Goal: Information Seeking & Learning: Learn about a topic

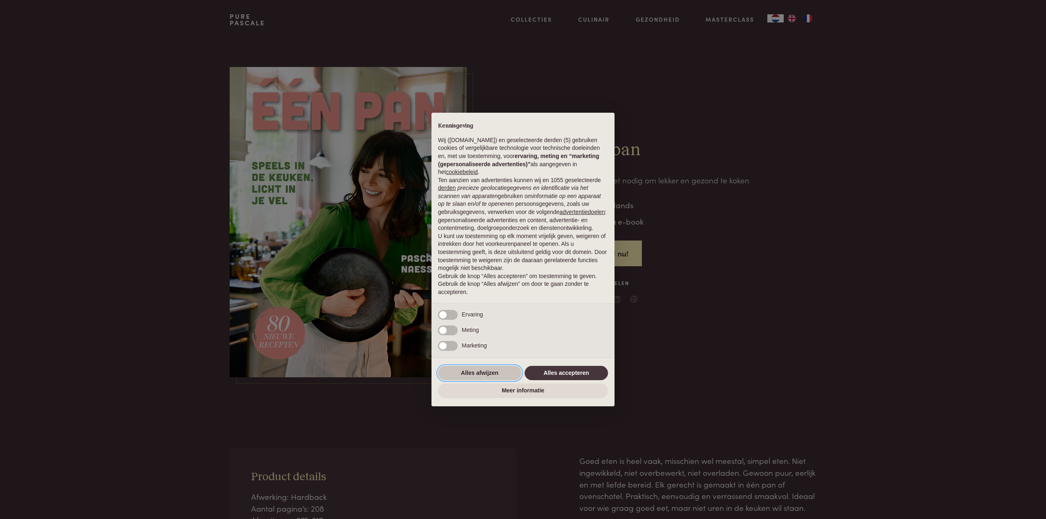
click at [491, 370] on button "Alles afwijzen" at bounding box center [479, 373] width 83 height 15
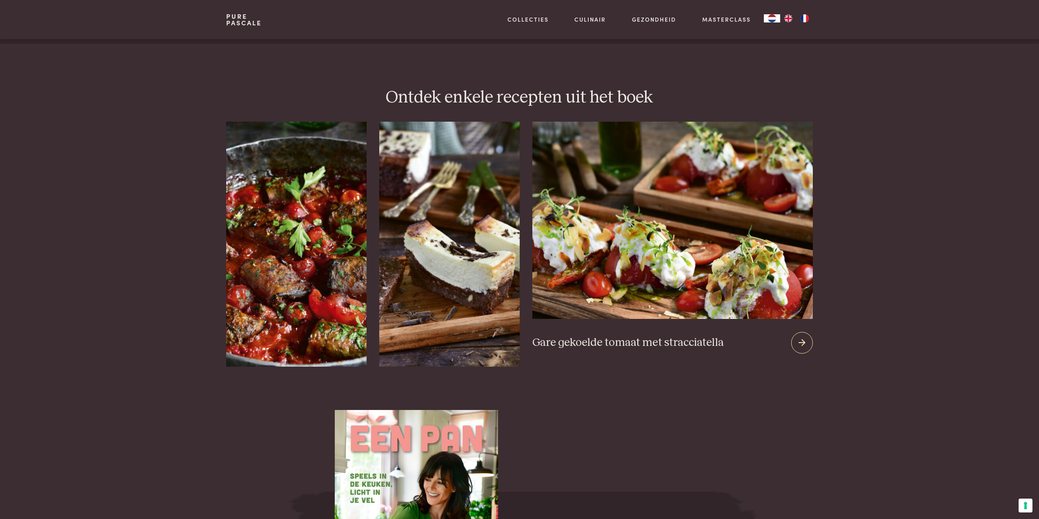
scroll to position [980, 0]
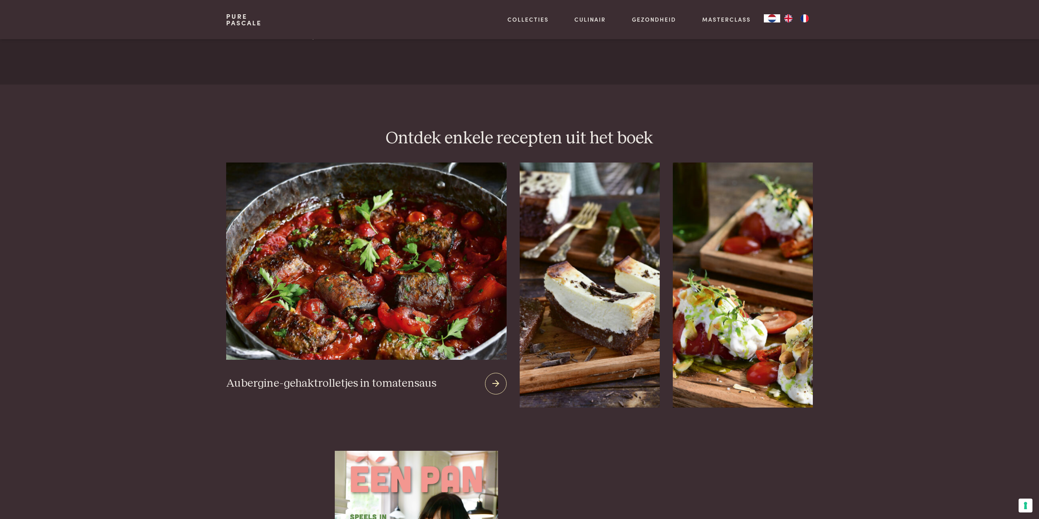
click at [275, 264] on img at bounding box center [366, 261] width 280 height 197
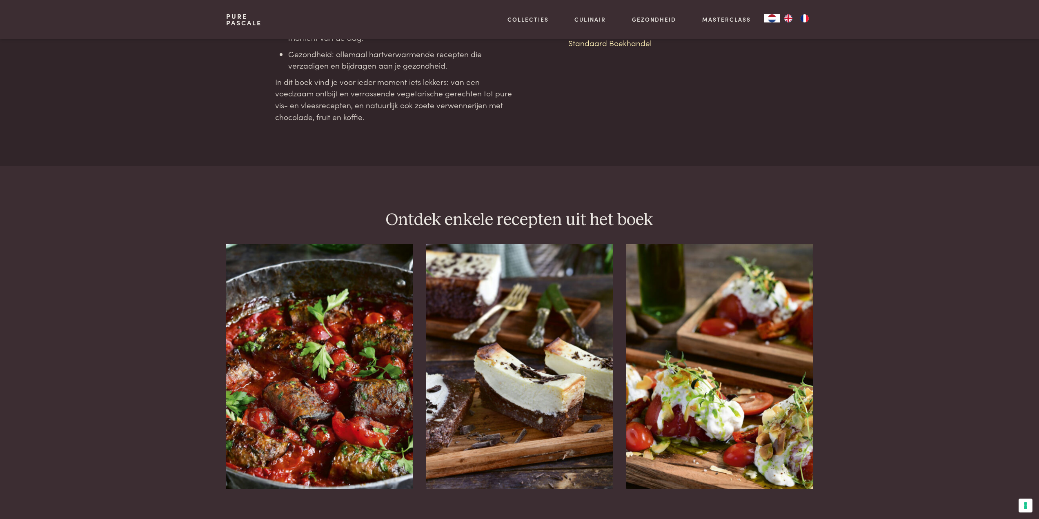
scroll to position [939, 0]
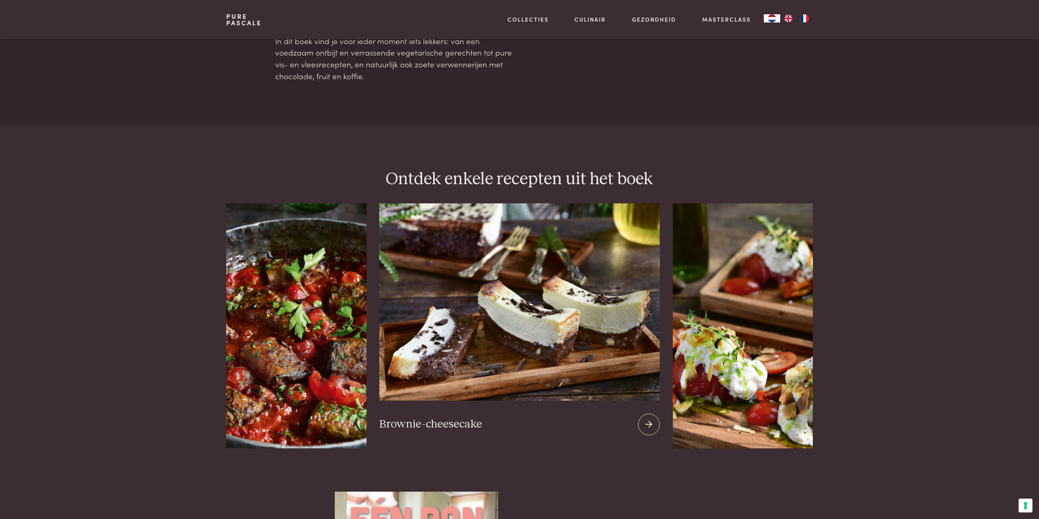
click at [504, 340] on img at bounding box center [519, 301] width 280 height 197
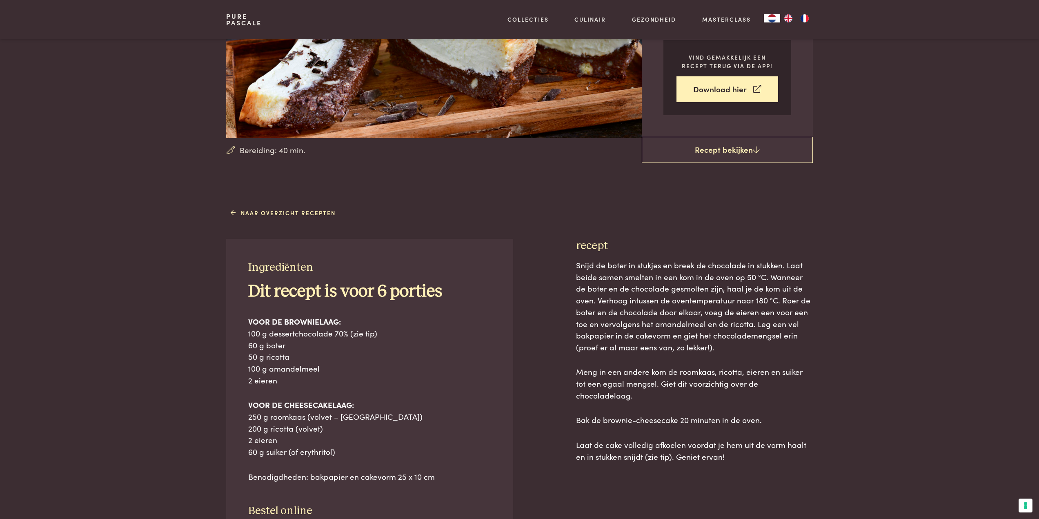
scroll to position [123, 0]
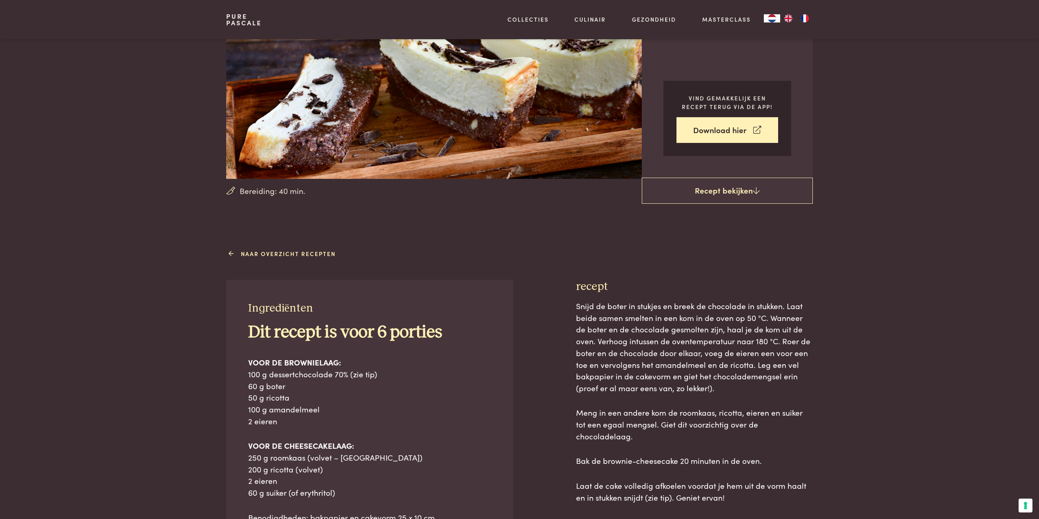
click at [273, 254] on link "Naar overzicht recepten" at bounding box center [283, 254] width 105 height 9
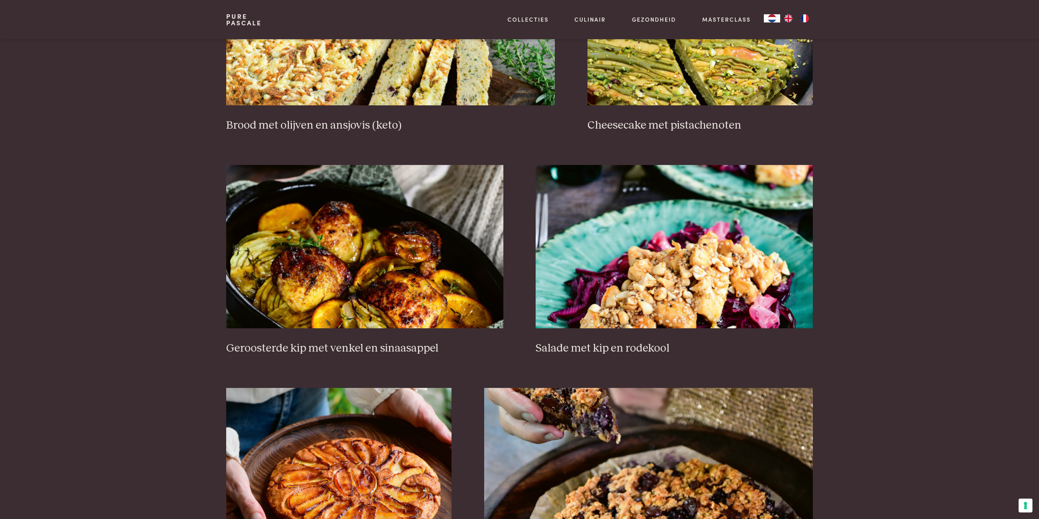
scroll to position [939, 0]
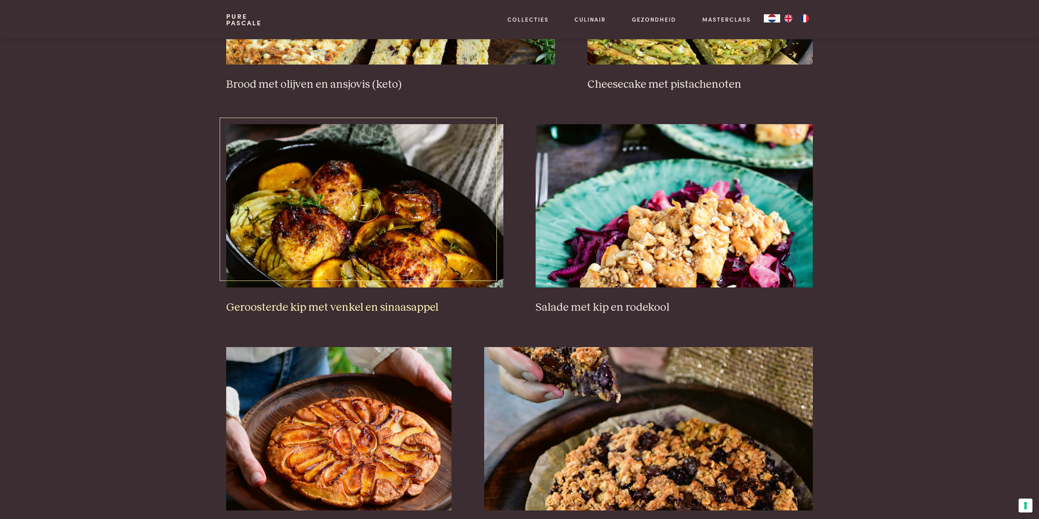
click at [372, 208] on img at bounding box center [364, 205] width 277 height 163
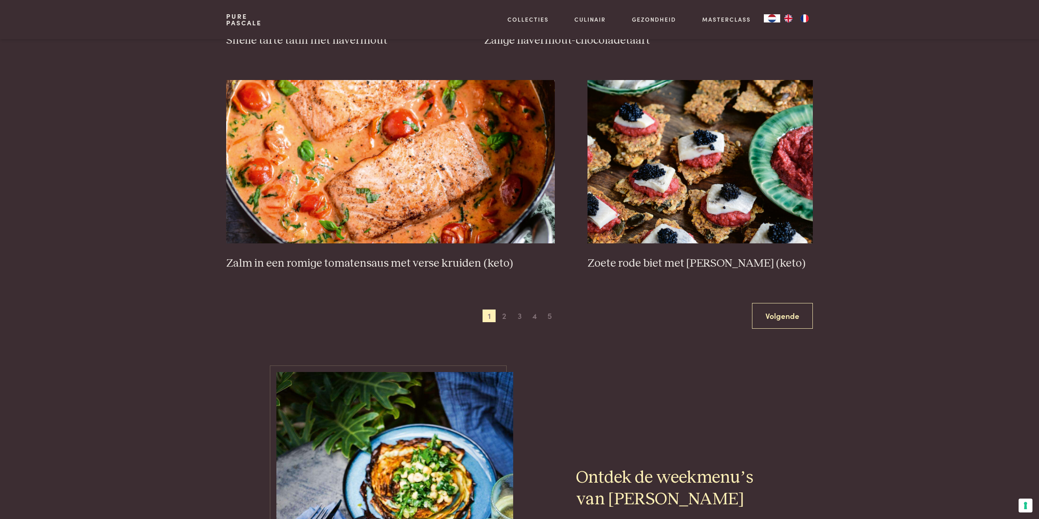
scroll to position [1511, 0]
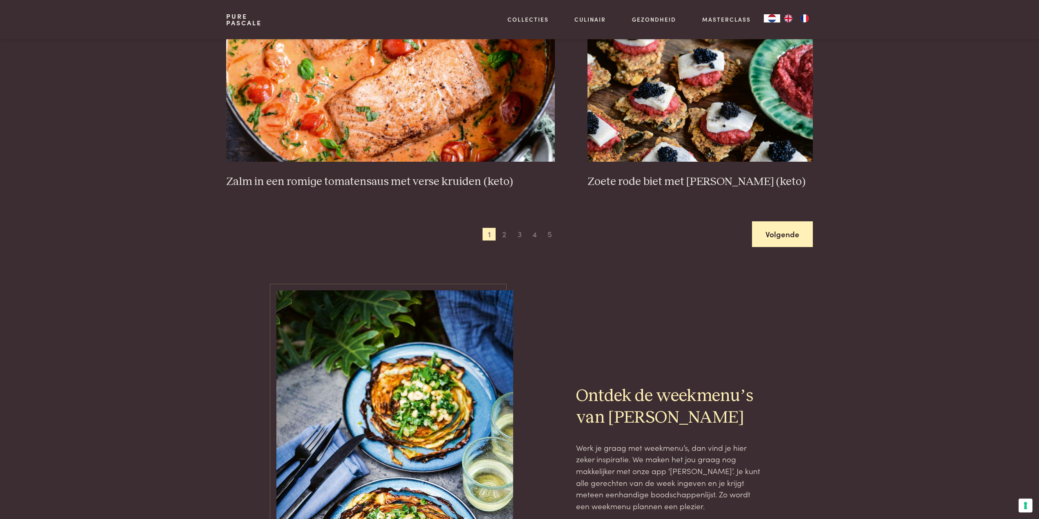
click at [782, 237] on link "Volgende" at bounding box center [782, 234] width 61 height 26
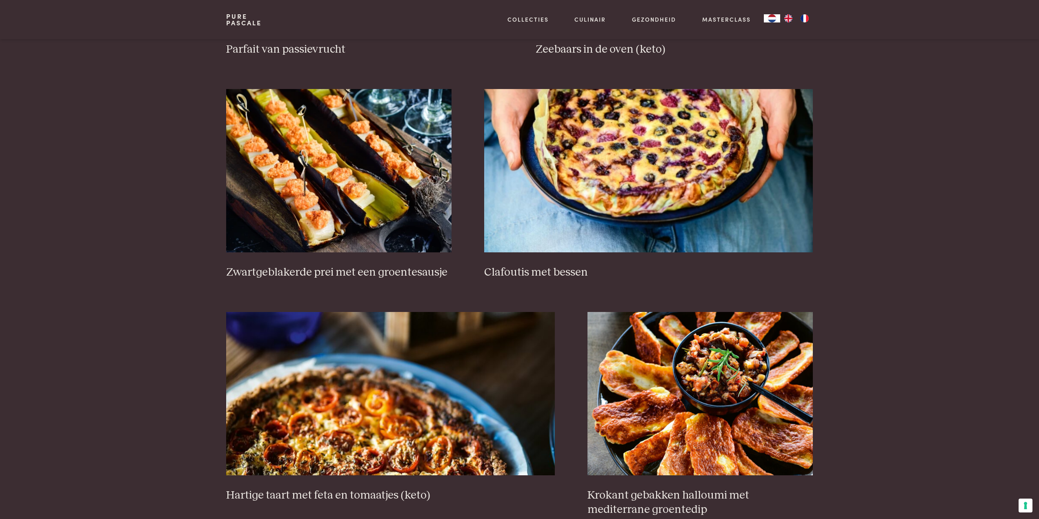
scroll to position [555, 0]
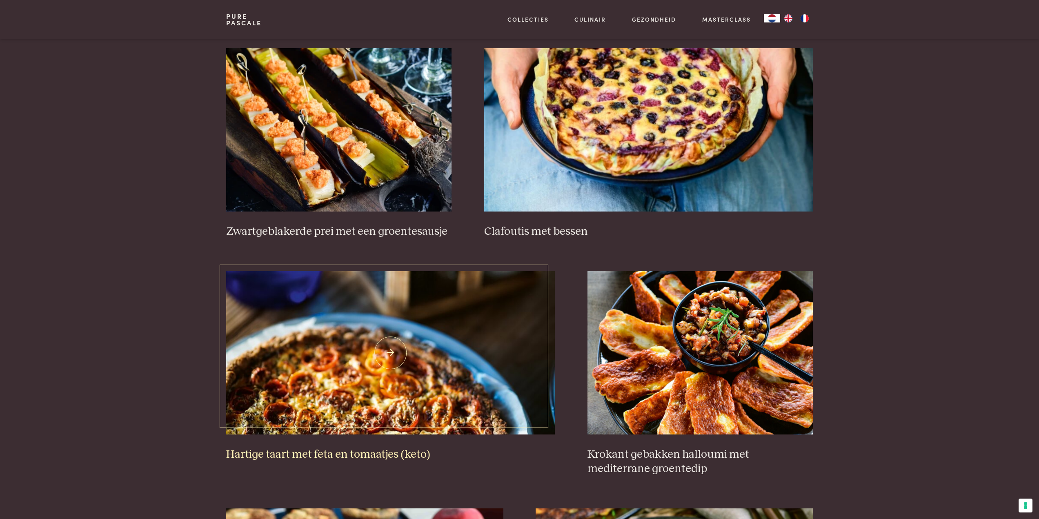
click at [412, 384] on img at bounding box center [390, 352] width 329 height 163
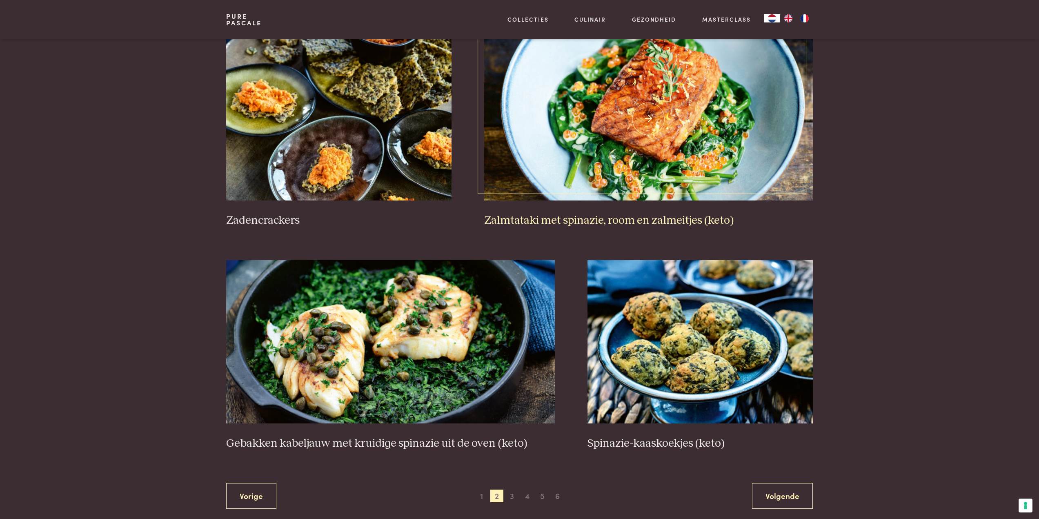
scroll to position [1331, 0]
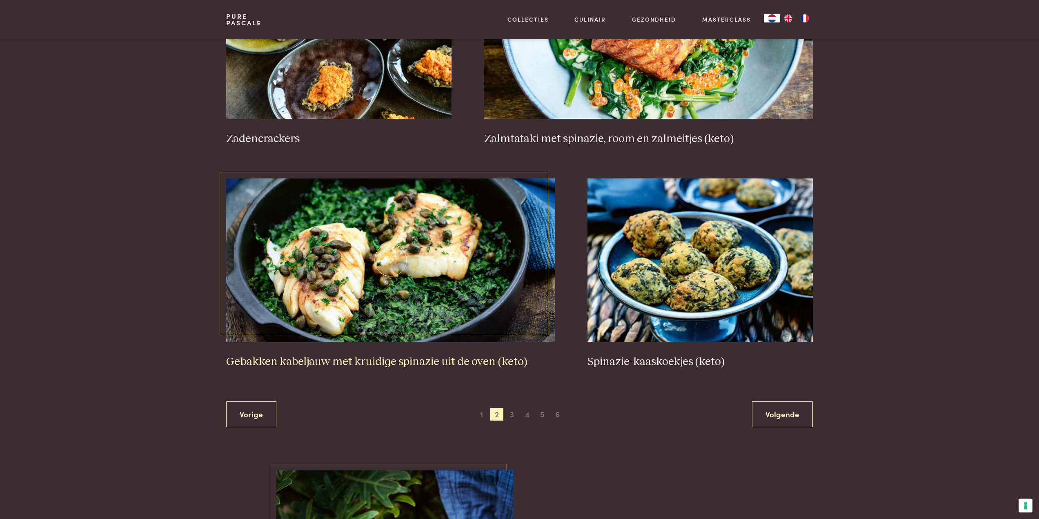
click at [404, 283] on img at bounding box center [390, 259] width 329 height 163
click at [789, 413] on link "Volgende" at bounding box center [782, 414] width 61 height 26
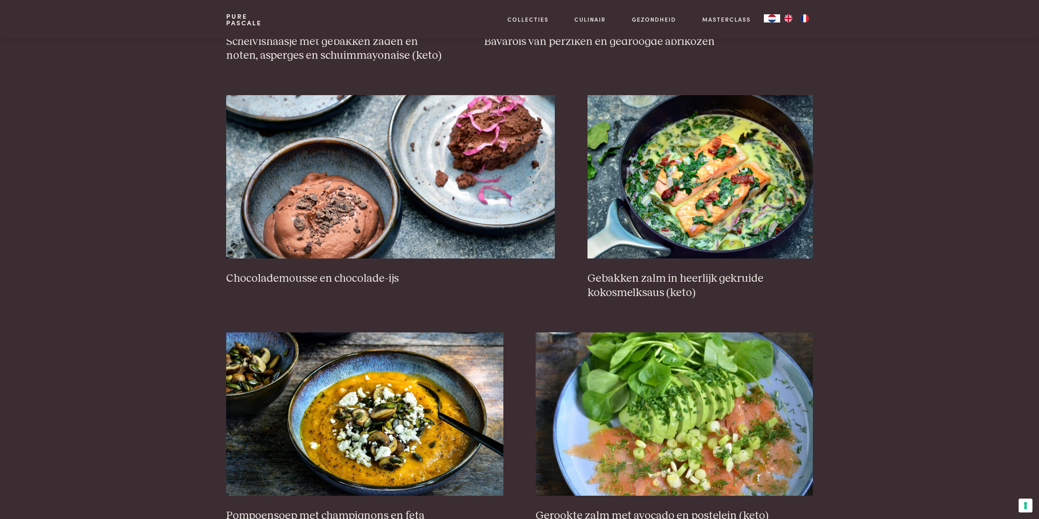
scroll to position [841, 0]
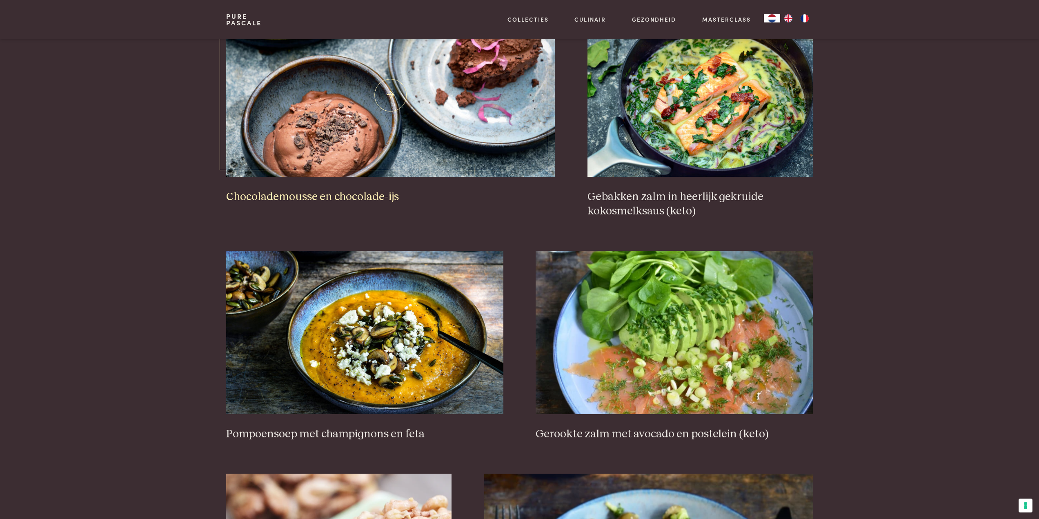
click at [362, 137] on img at bounding box center [390, 94] width 329 height 163
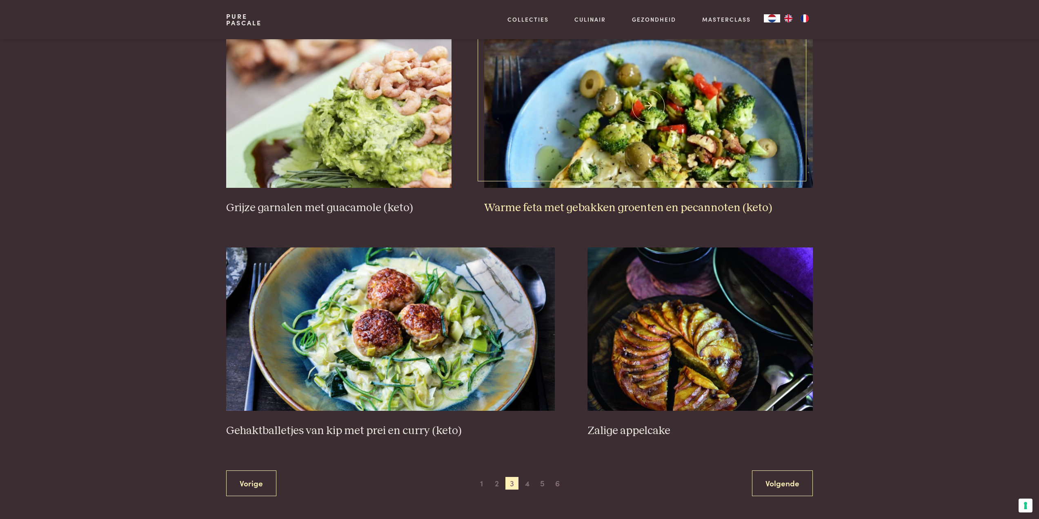
scroll to position [1372, 0]
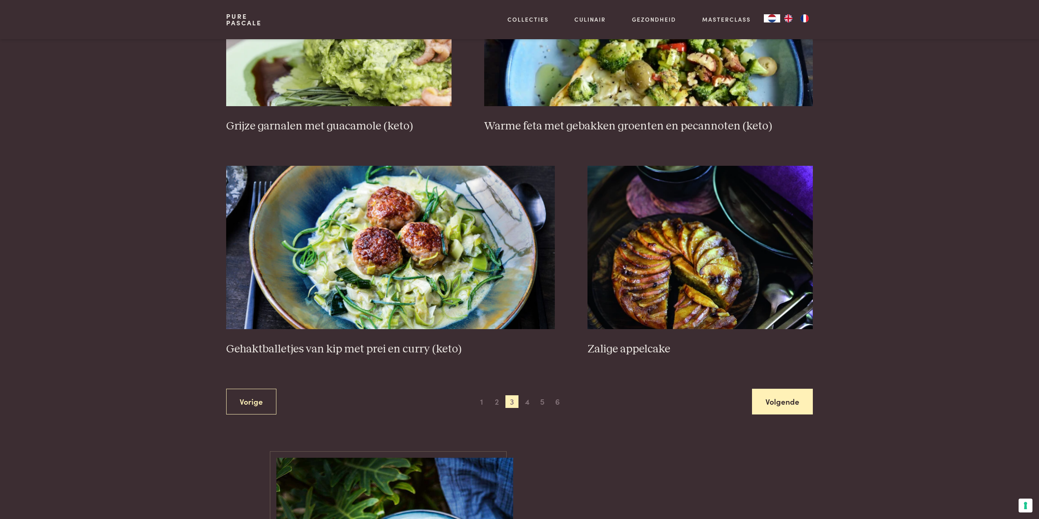
click at [791, 403] on link "Volgende" at bounding box center [782, 402] width 61 height 26
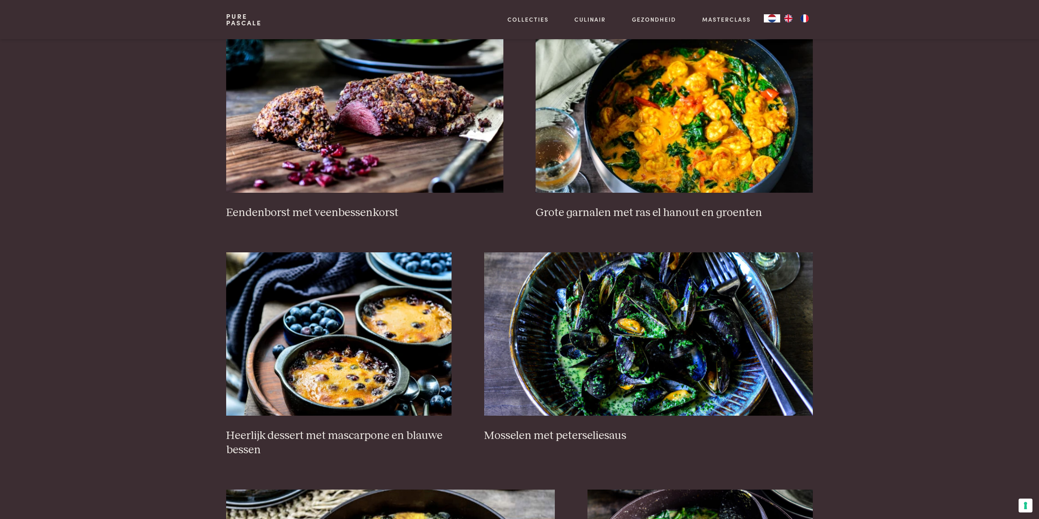
scroll to position [392, 0]
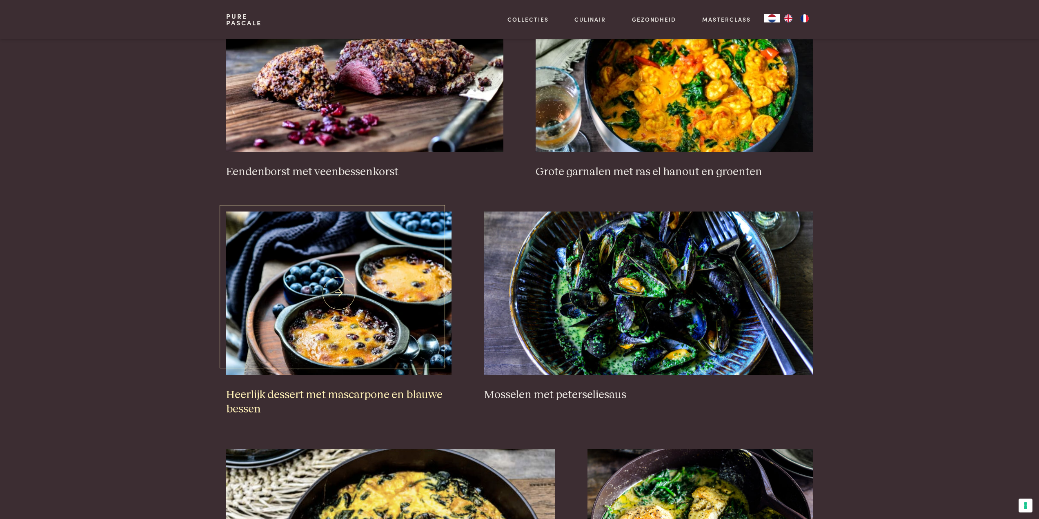
click at [340, 326] on img at bounding box center [338, 293] width 225 height 163
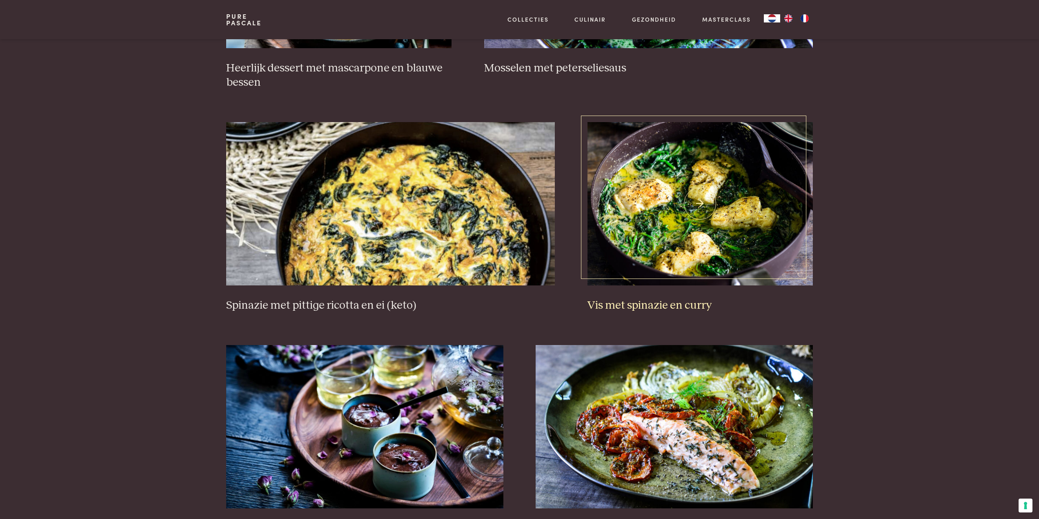
scroll to position [841, 0]
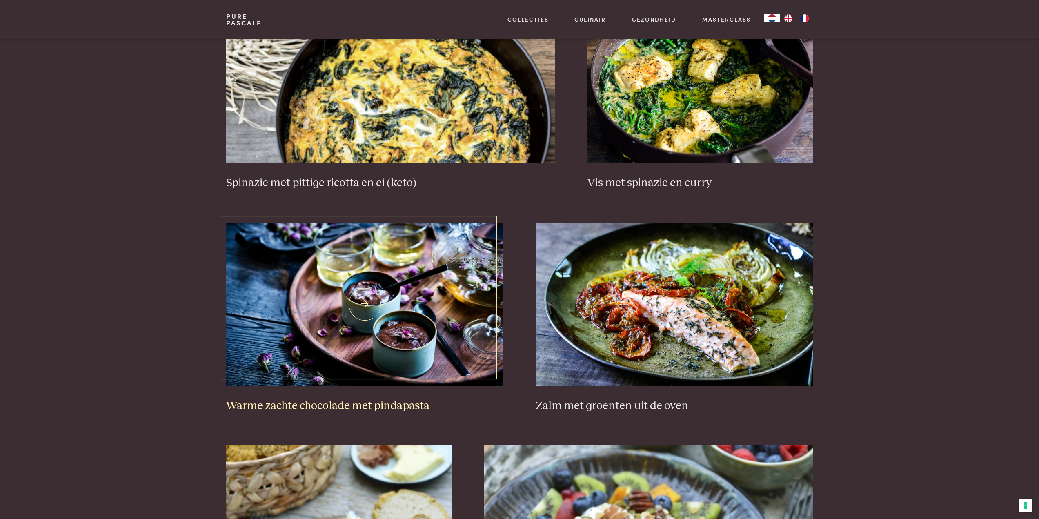
click at [356, 344] on img at bounding box center [364, 304] width 277 height 163
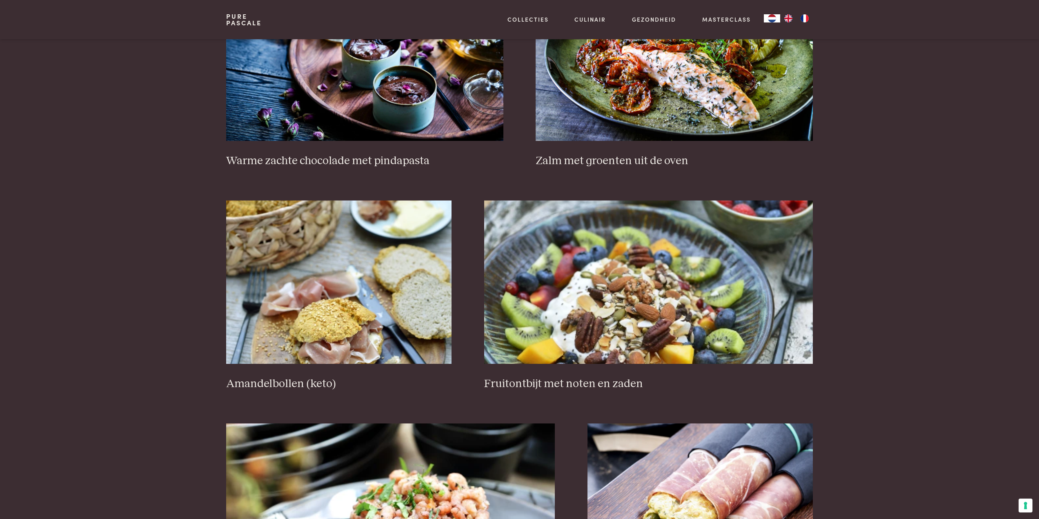
scroll to position [1127, 0]
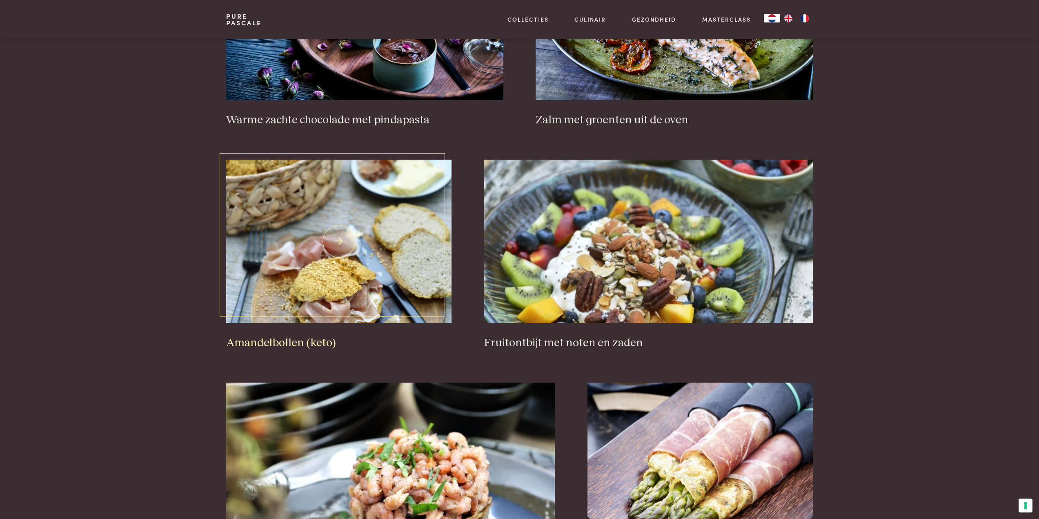
click at [314, 290] on img at bounding box center [338, 241] width 225 height 163
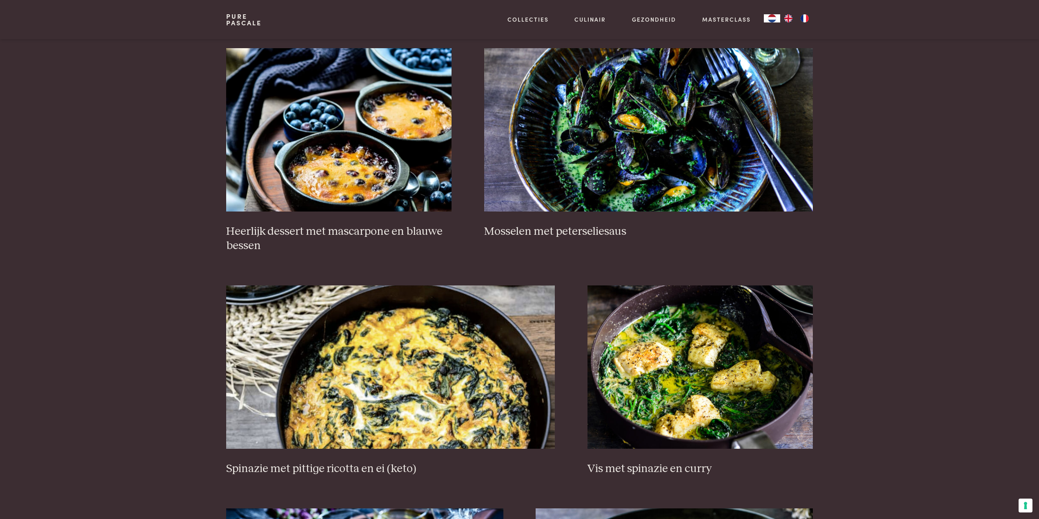
scroll to position [514, 0]
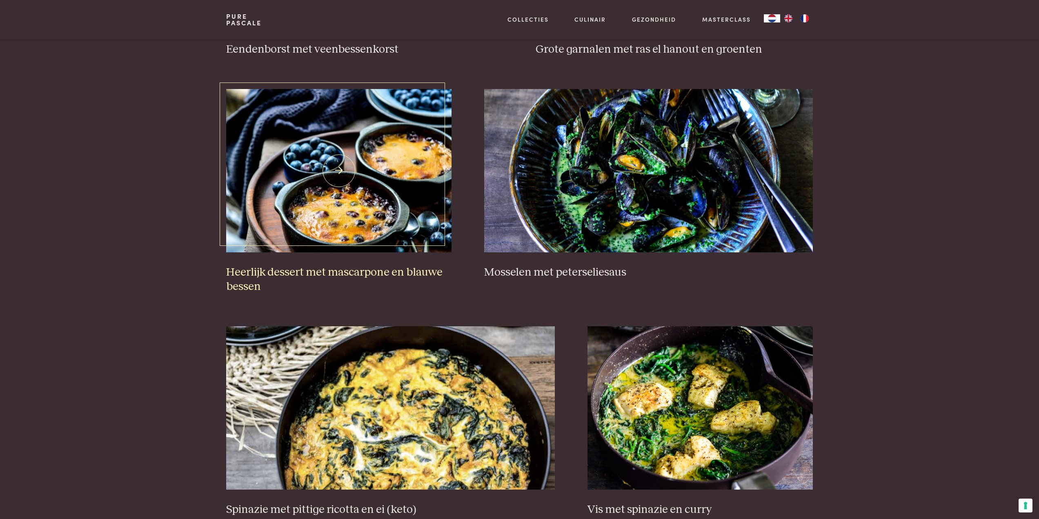
click at [337, 181] on img at bounding box center [338, 170] width 225 height 163
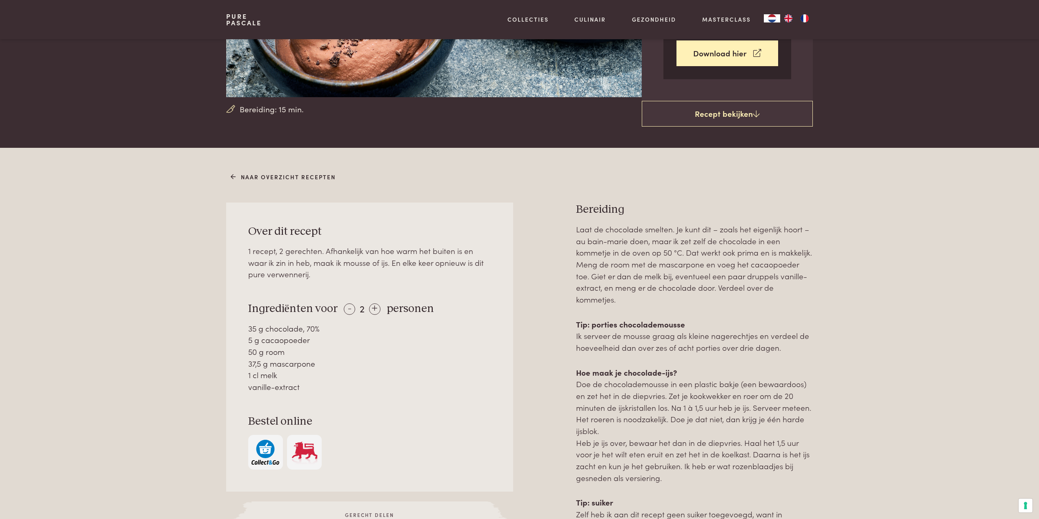
scroll to position [245, 0]
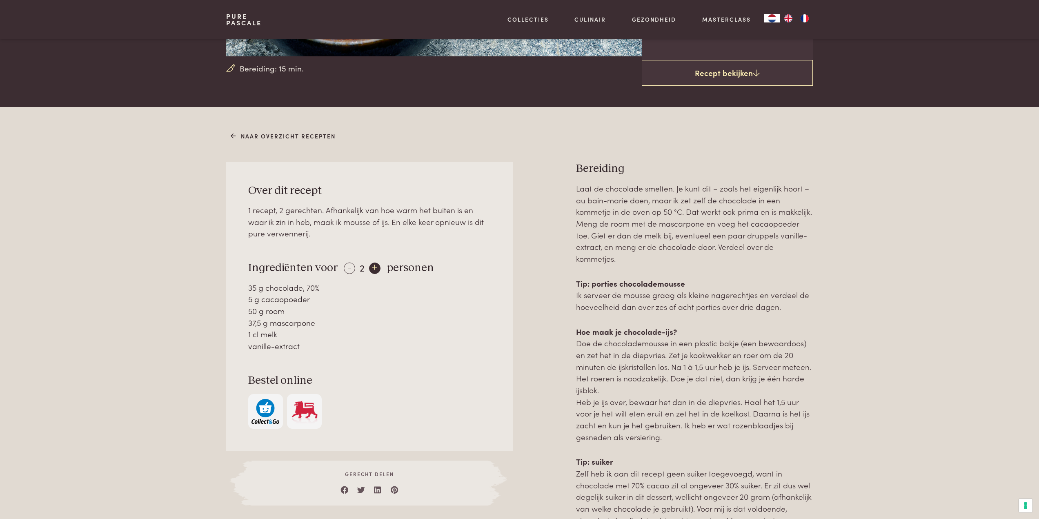
click at [375, 269] on div "+" at bounding box center [374, 268] width 11 height 11
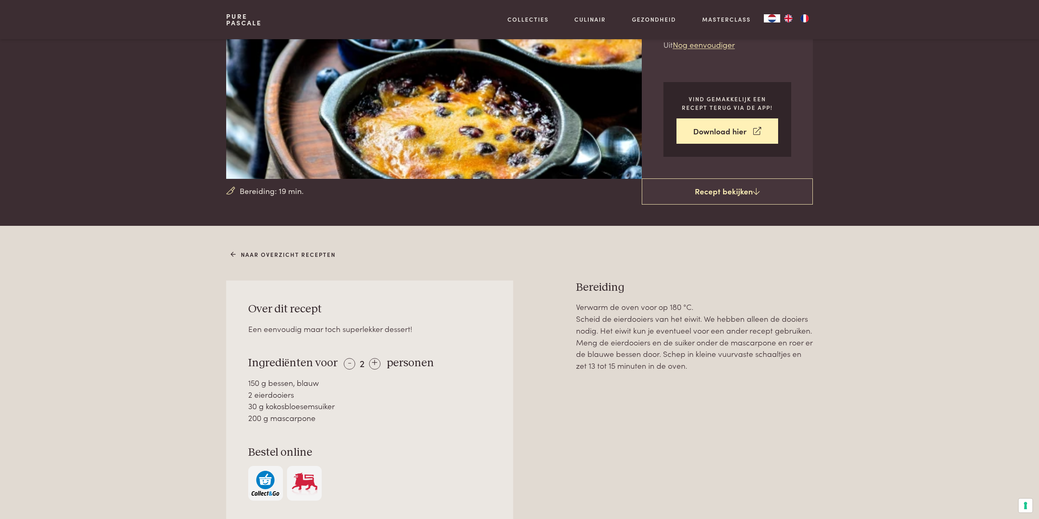
scroll to position [163, 0]
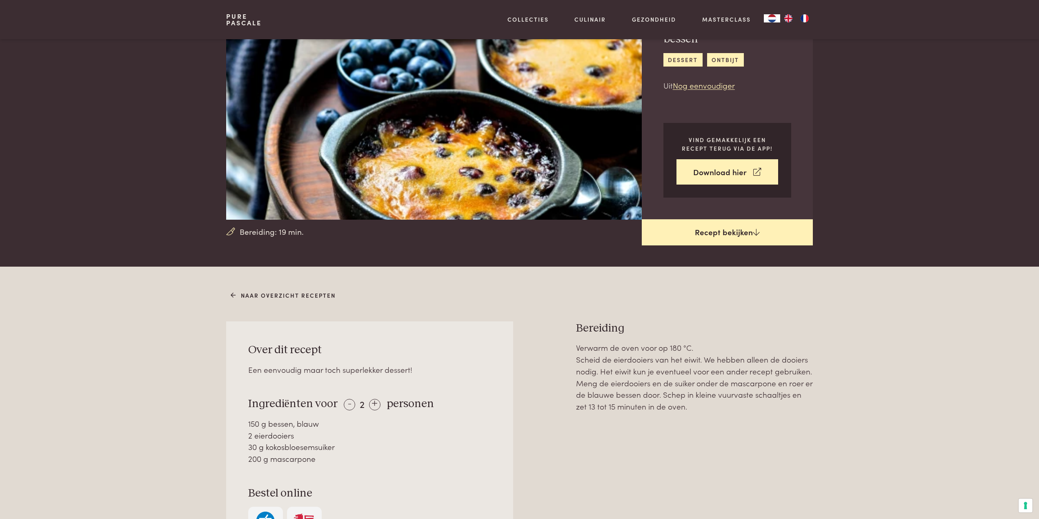
click at [727, 239] on link "Recept bekijken" at bounding box center [727, 232] width 171 height 26
